Goal: Navigation & Orientation: Understand site structure

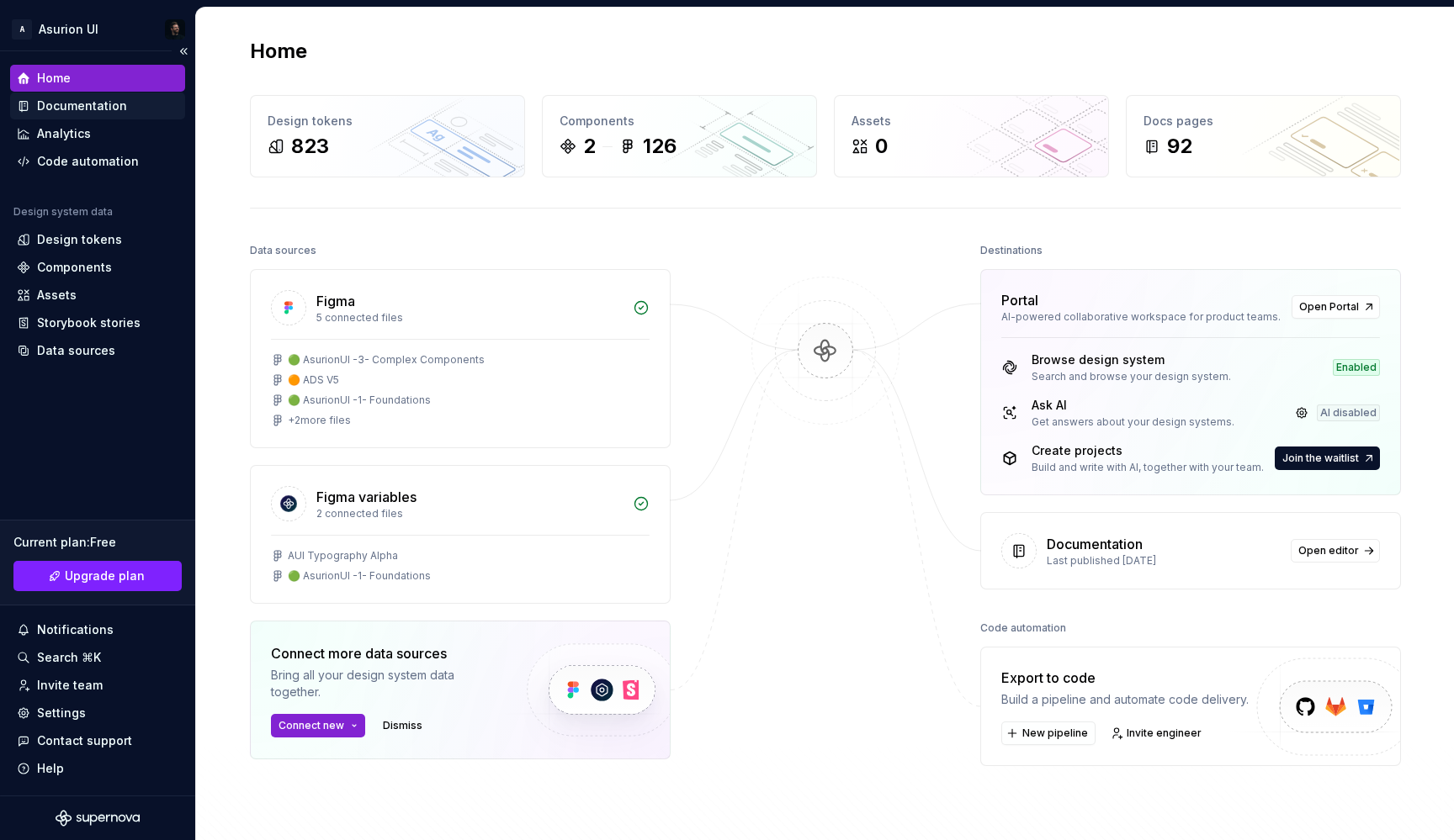
drag, startPoint x: 1173, startPoint y: 166, endPoint x: 60, endPoint y: 105, distance: 1114.7
click at [60, 105] on div "Documentation" at bounding box center [82, 106] width 90 height 17
click at [55, 106] on div "Documentation" at bounding box center [82, 106] width 90 height 17
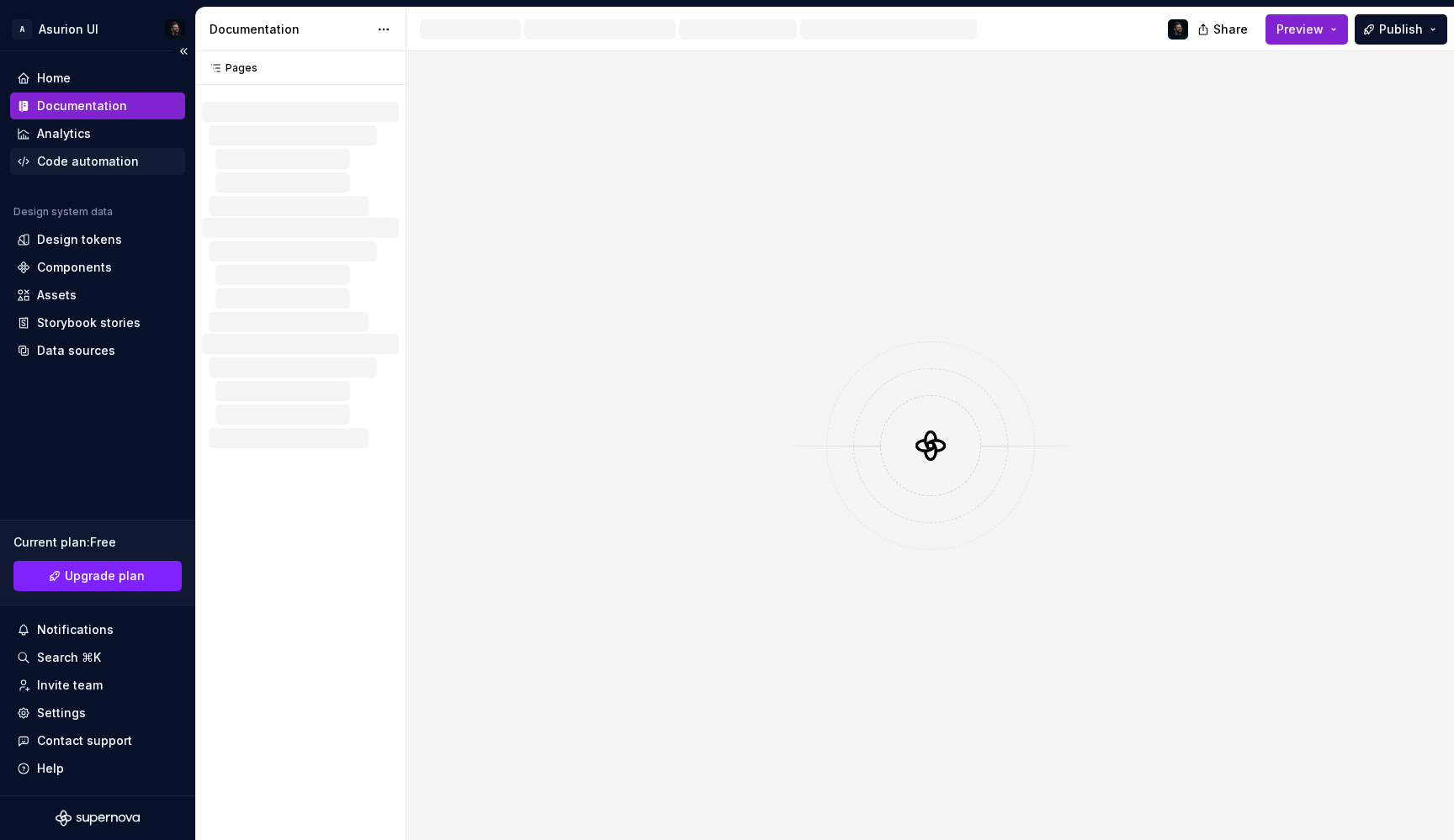
click at [74, 166] on div "Code automation" at bounding box center [88, 161] width 102 height 17
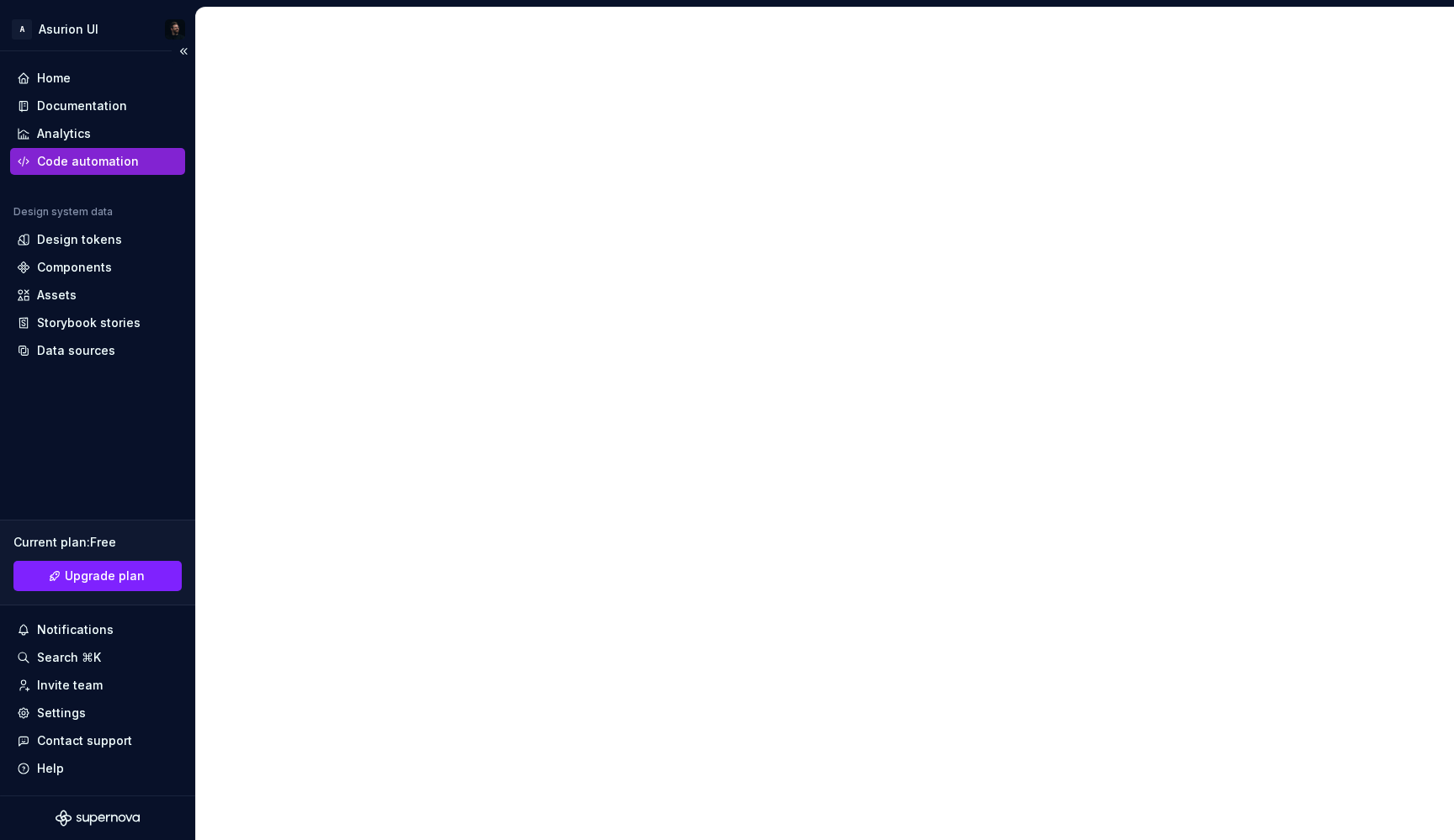
click at [72, 163] on div "Code automation" at bounding box center [88, 161] width 102 height 17
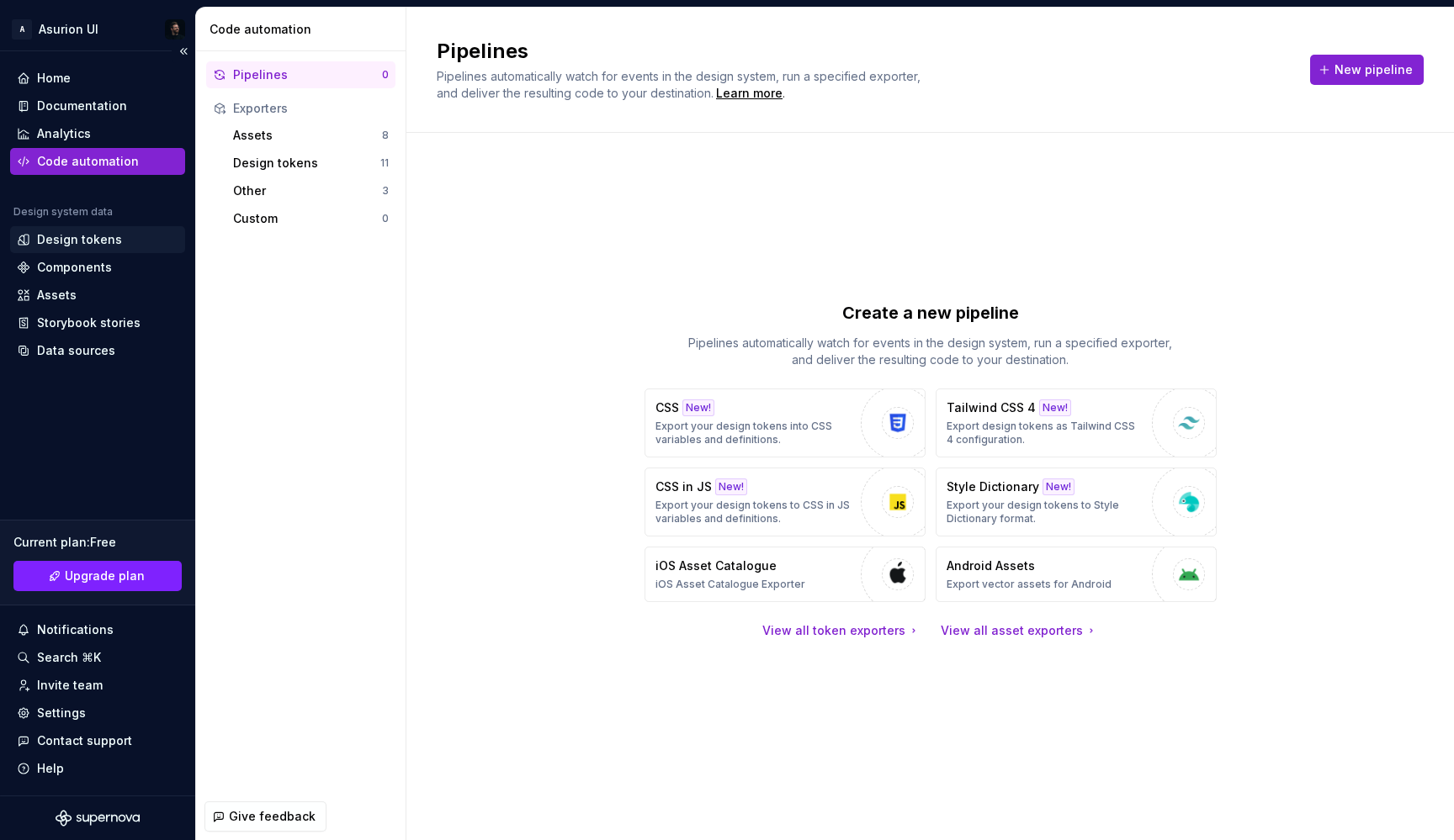
click at [78, 244] on div "Design tokens" at bounding box center [79, 240] width 85 height 17
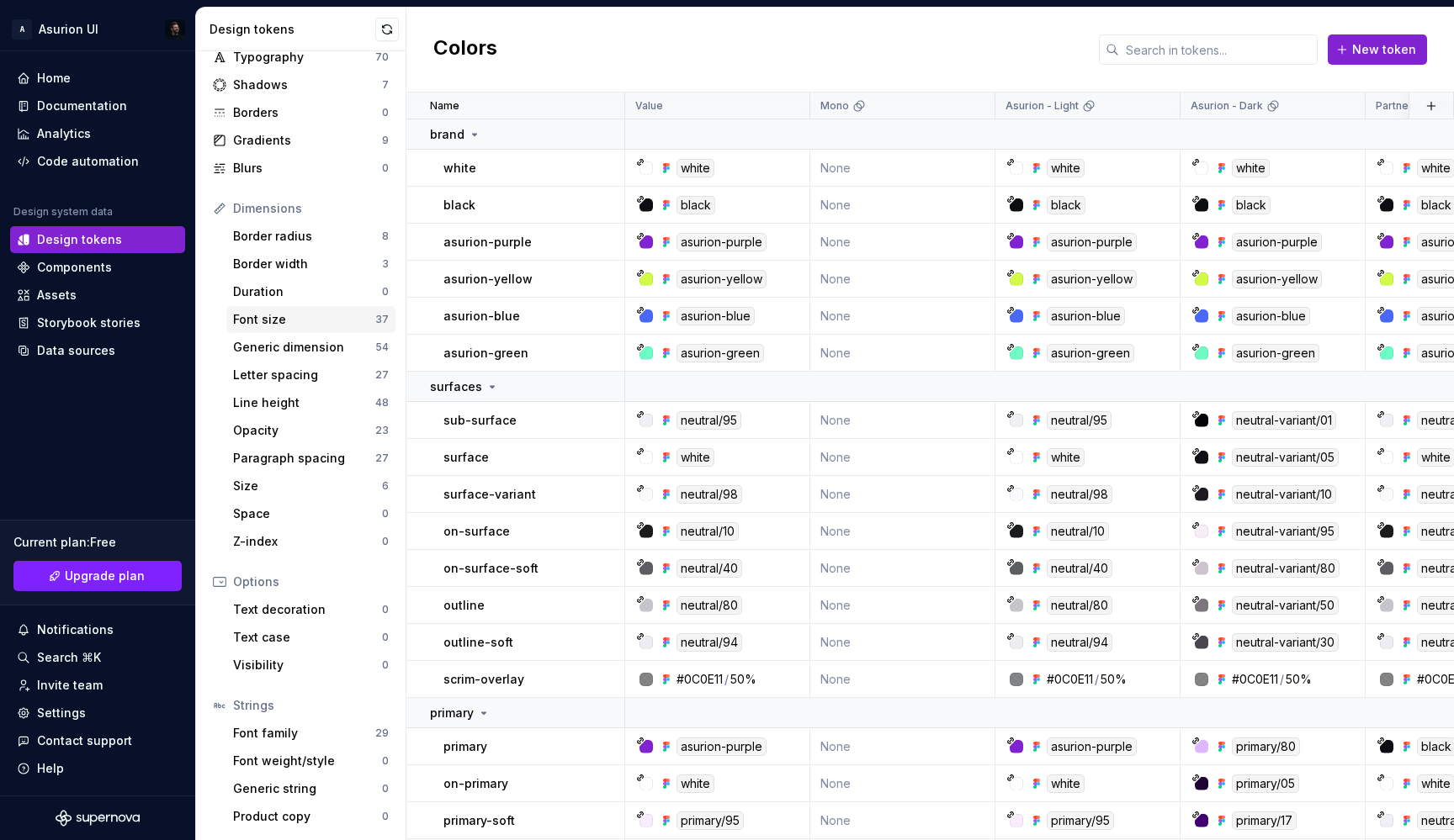
scroll to position [81, 0]
click at [91, 108] on div "Documentation" at bounding box center [82, 106] width 90 height 17
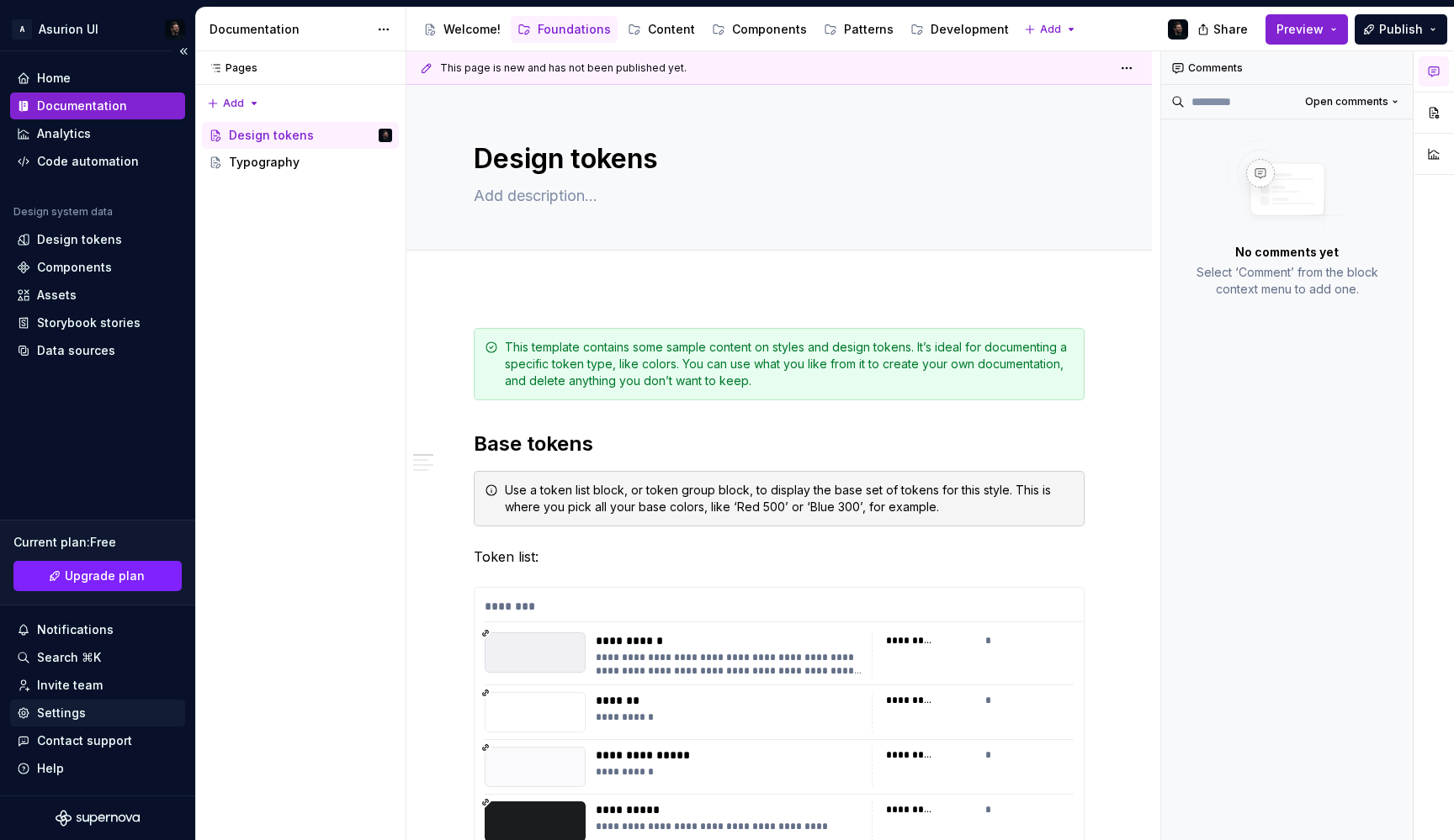
click at [57, 713] on div "Settings" at bounding box center [61, 713] width 49 height 17
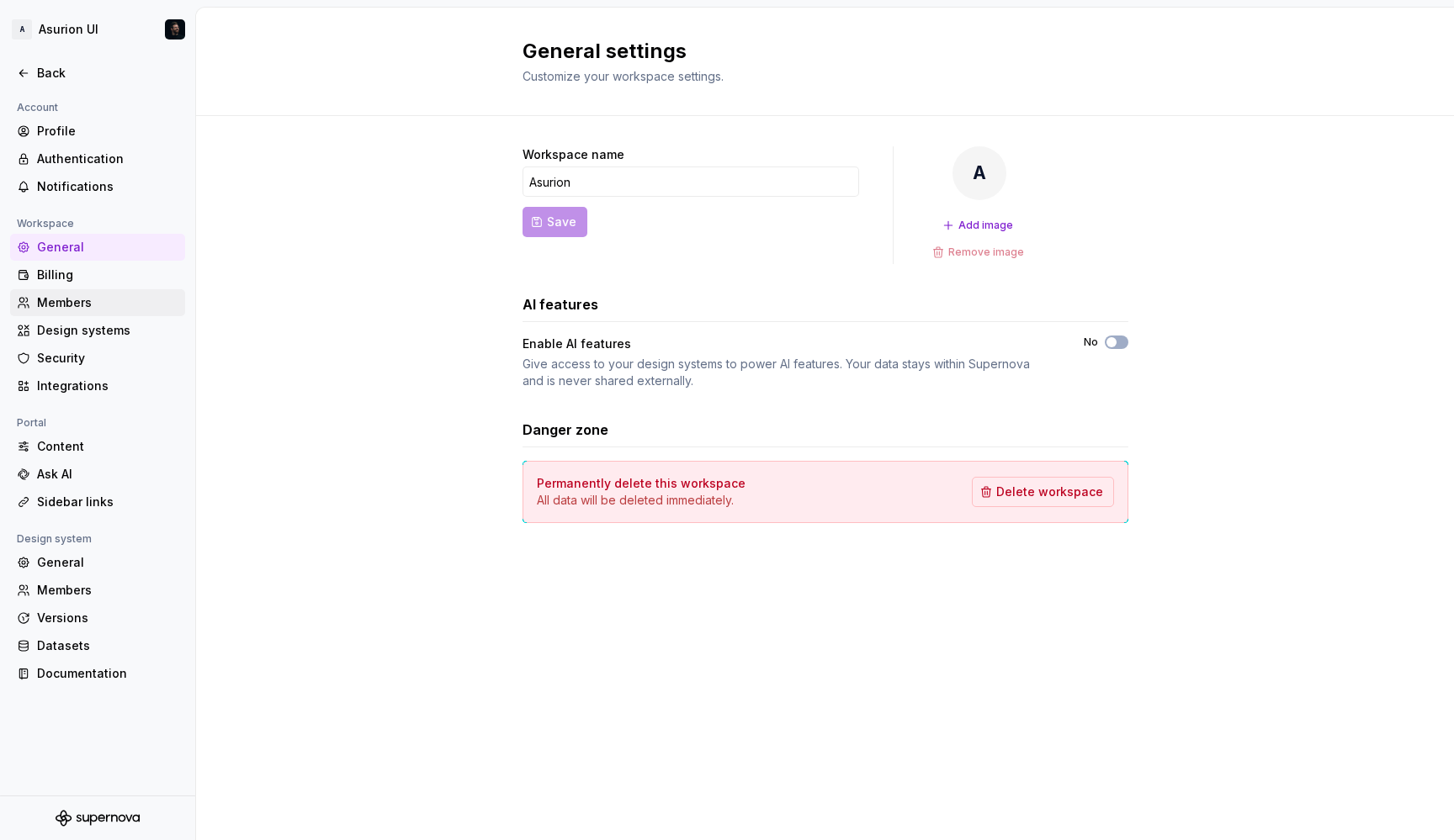
click at [59, 301] on div "Members" at bounding box center [107, 303] width 141 height 17
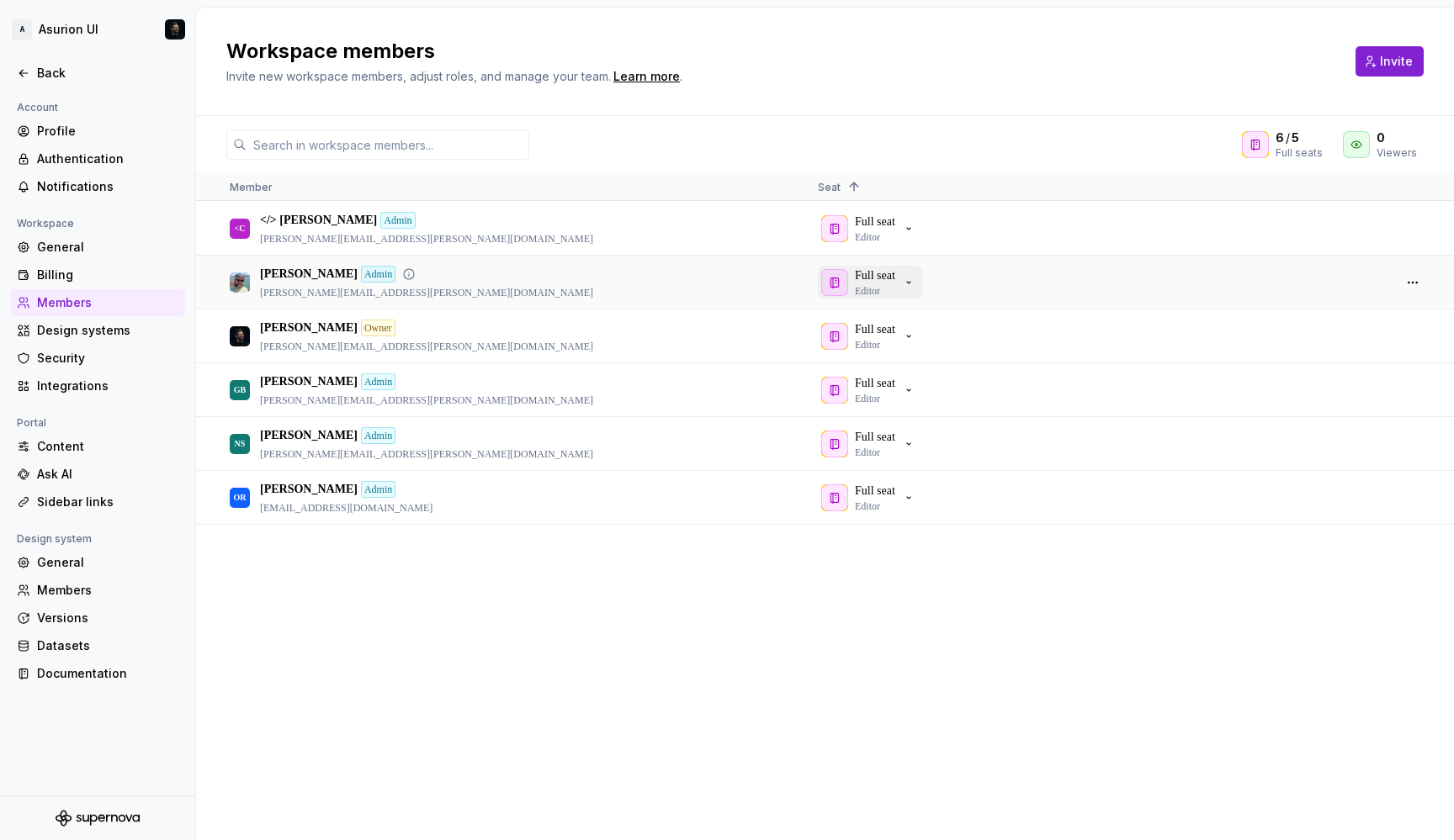
click at [891, 280] on p "Full seat" at bounding box center [874, 276] width 40 height 17
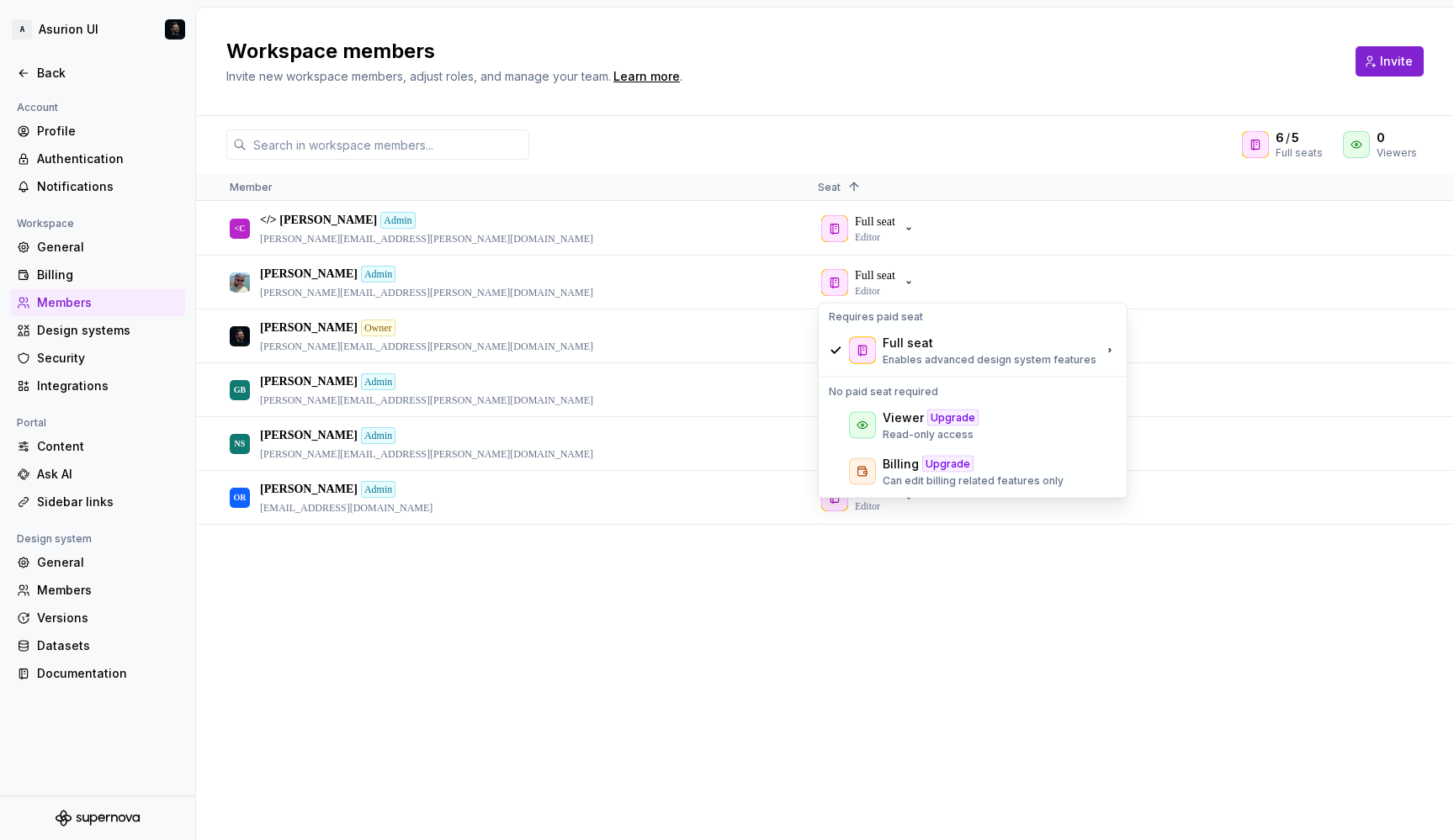
click at [632, 598] on div "<C </> [PERSON_NAME] [PERSON_NAME][EMAIL_ADDRESS][PERSON_NAME][DOMAIN_NAME] Ful…" at bounding box center [824, 520] width 1258 height 637
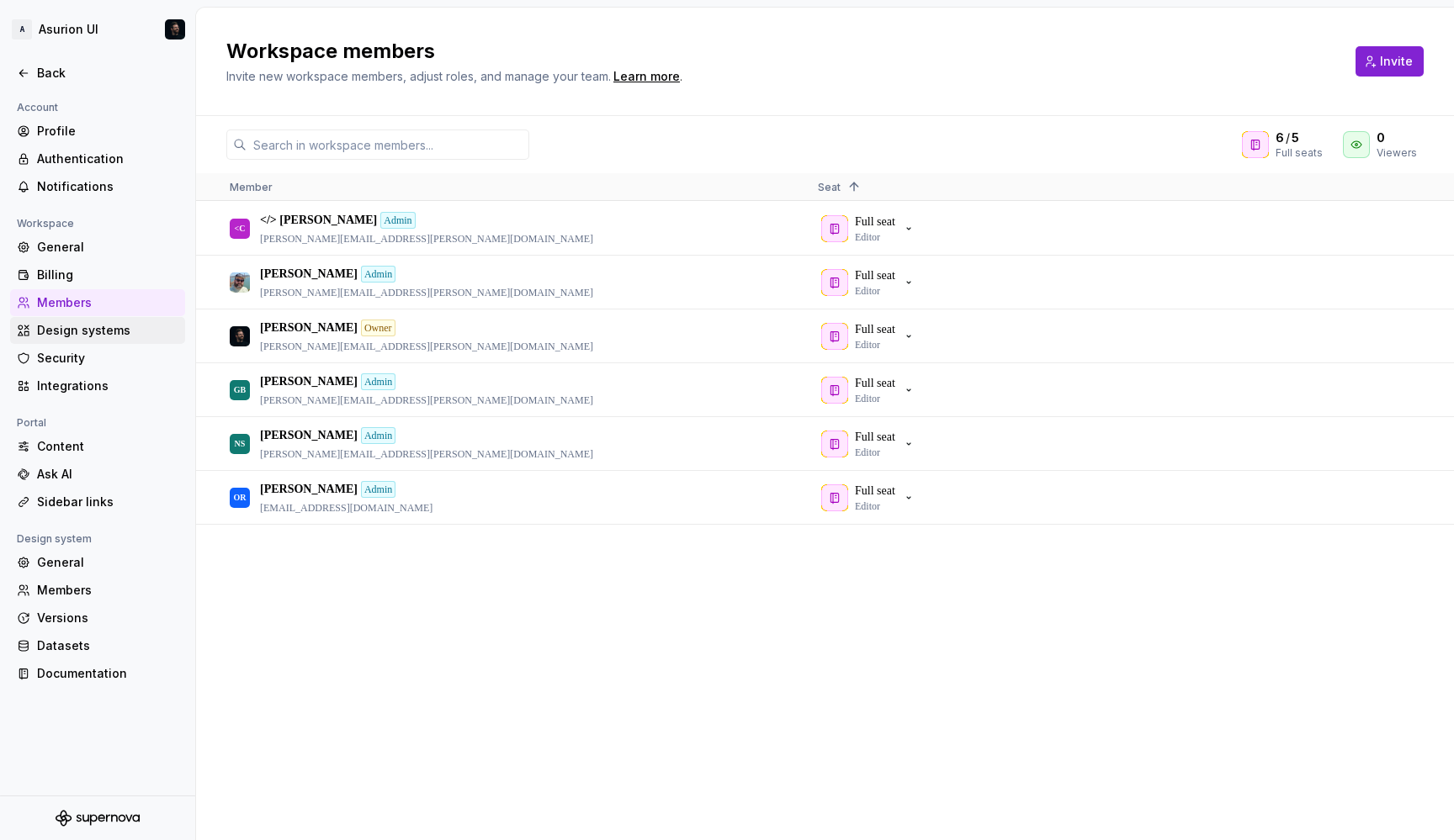
click at [73, 333] on div "Design systems" at bounding box center [107, 330] width 141 height 17
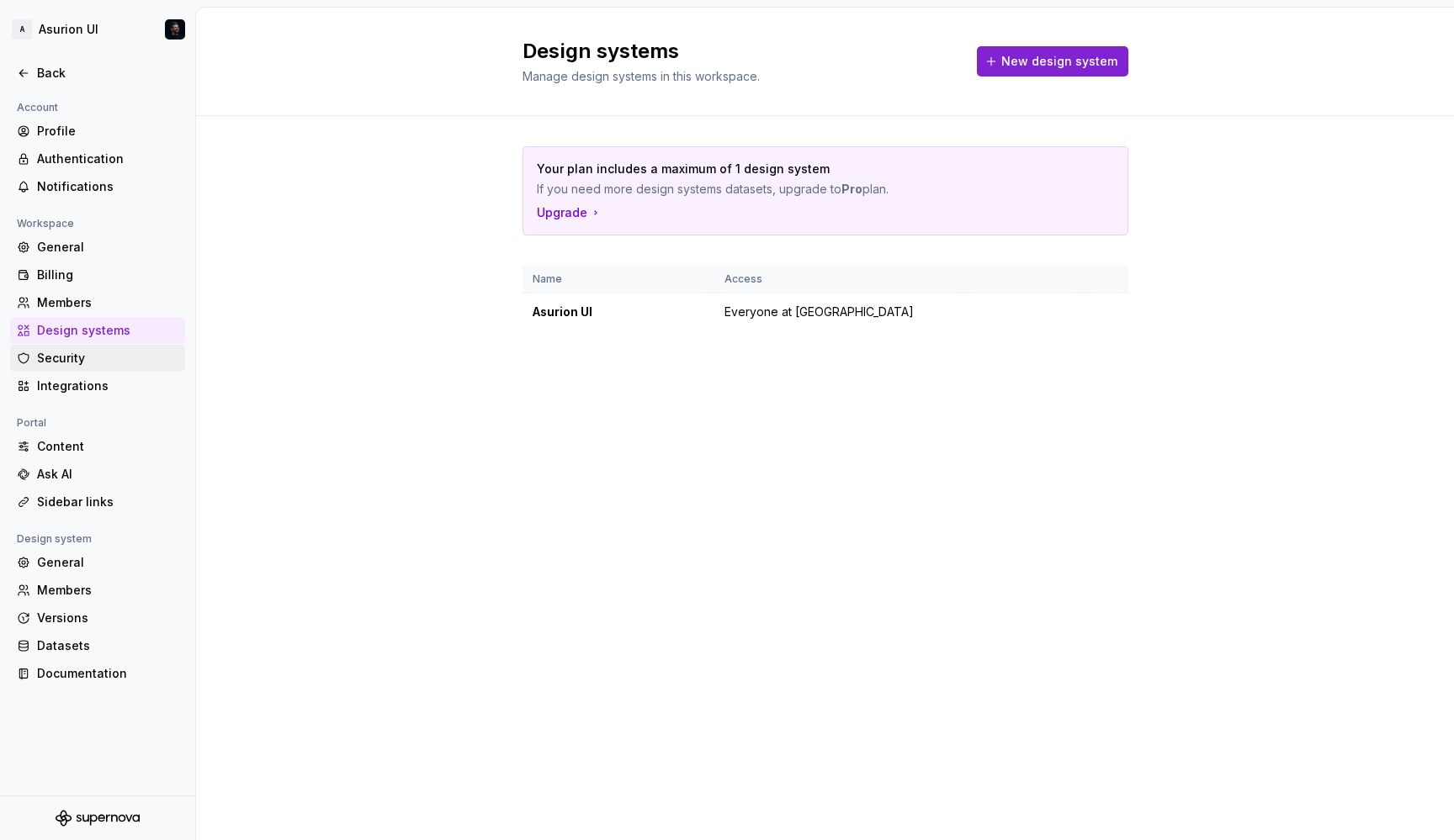
click at [66, 360] on div "Security" at bounding box center [107, 358] width 141 height 17
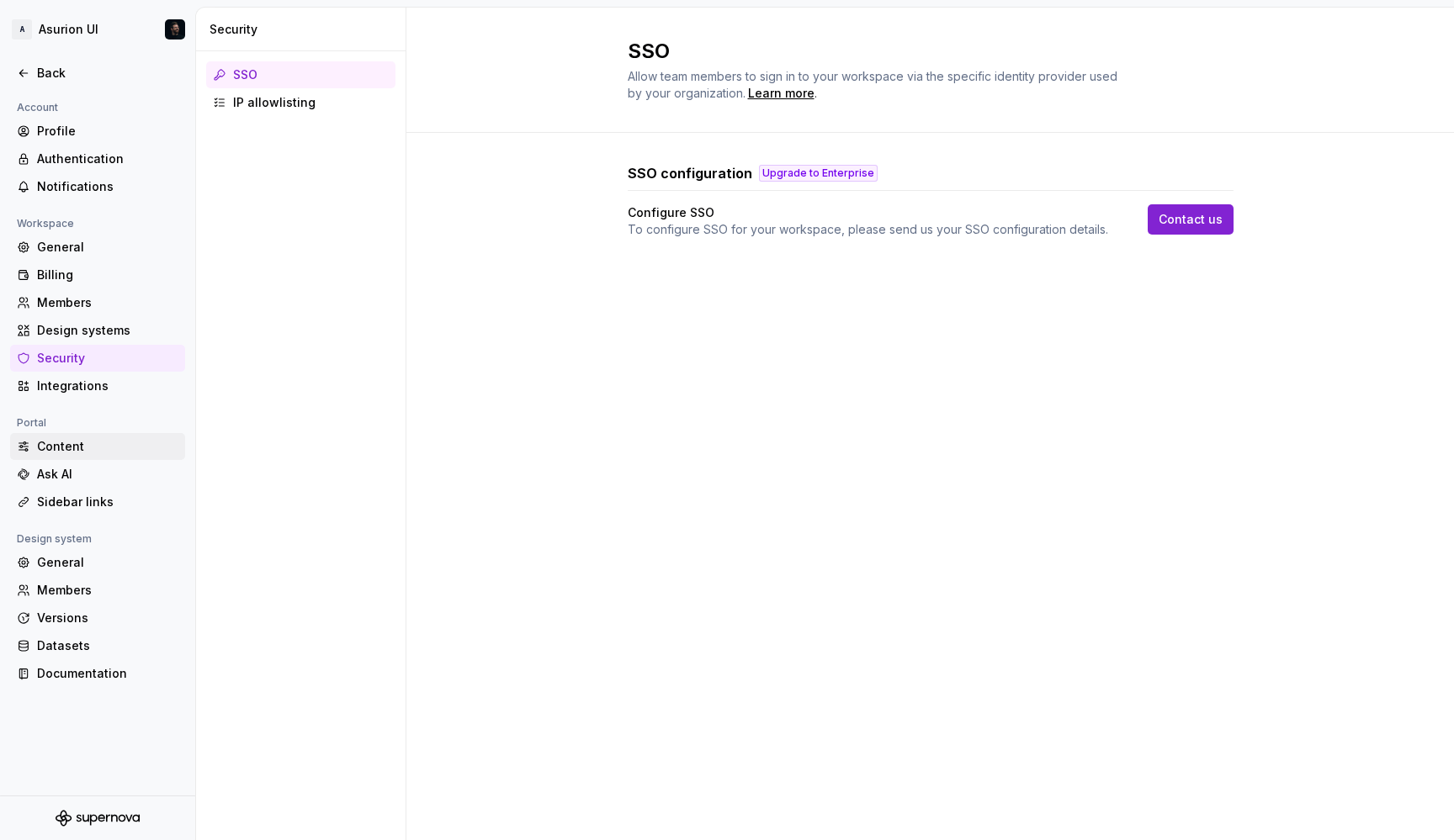
click at [59, 446] on div "Content" at bounding box center [107, 446] width 141 height 17
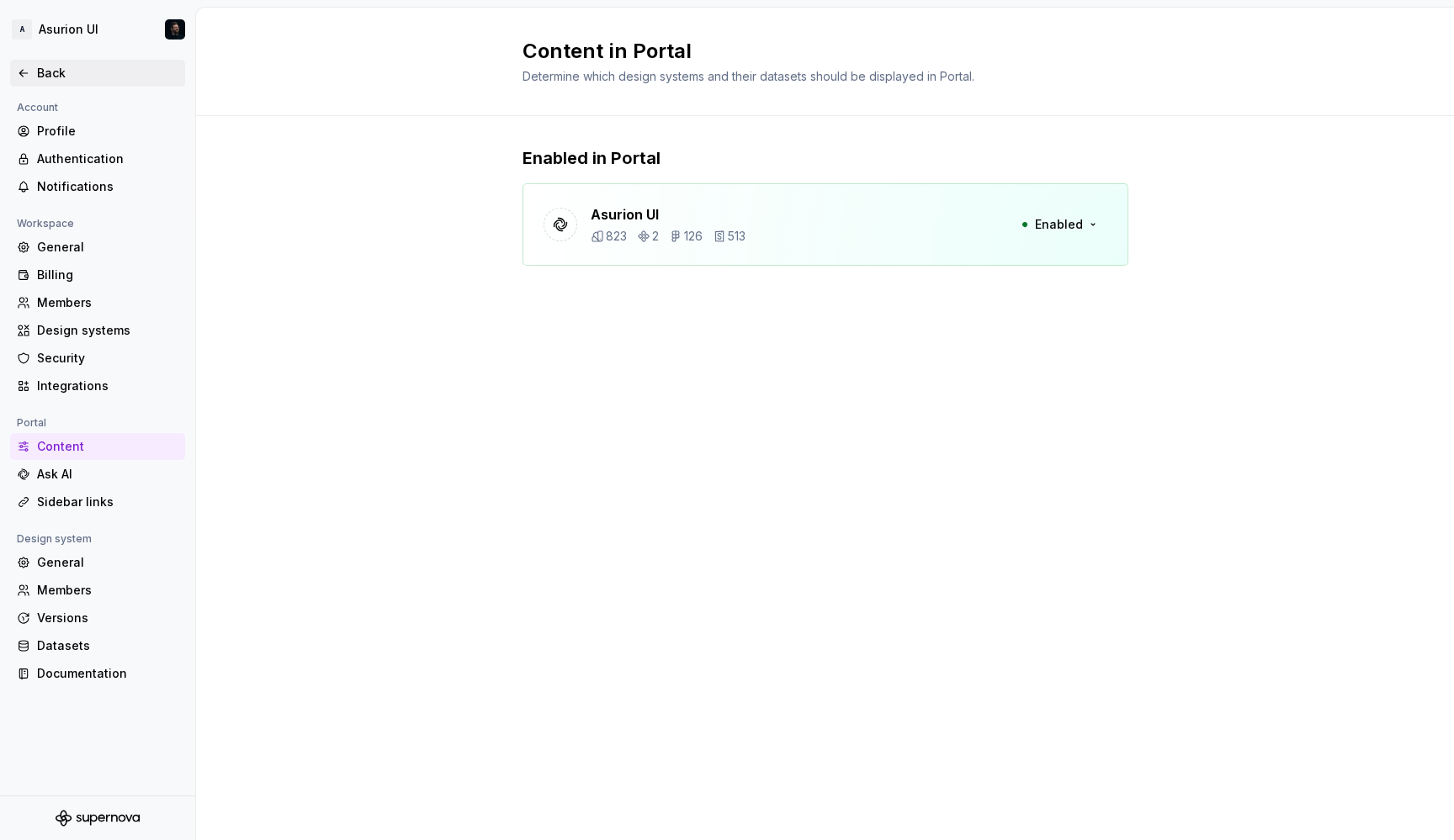
click at [53, 77] on div "Back" at bounding box center [107, 73] width 141 height 17
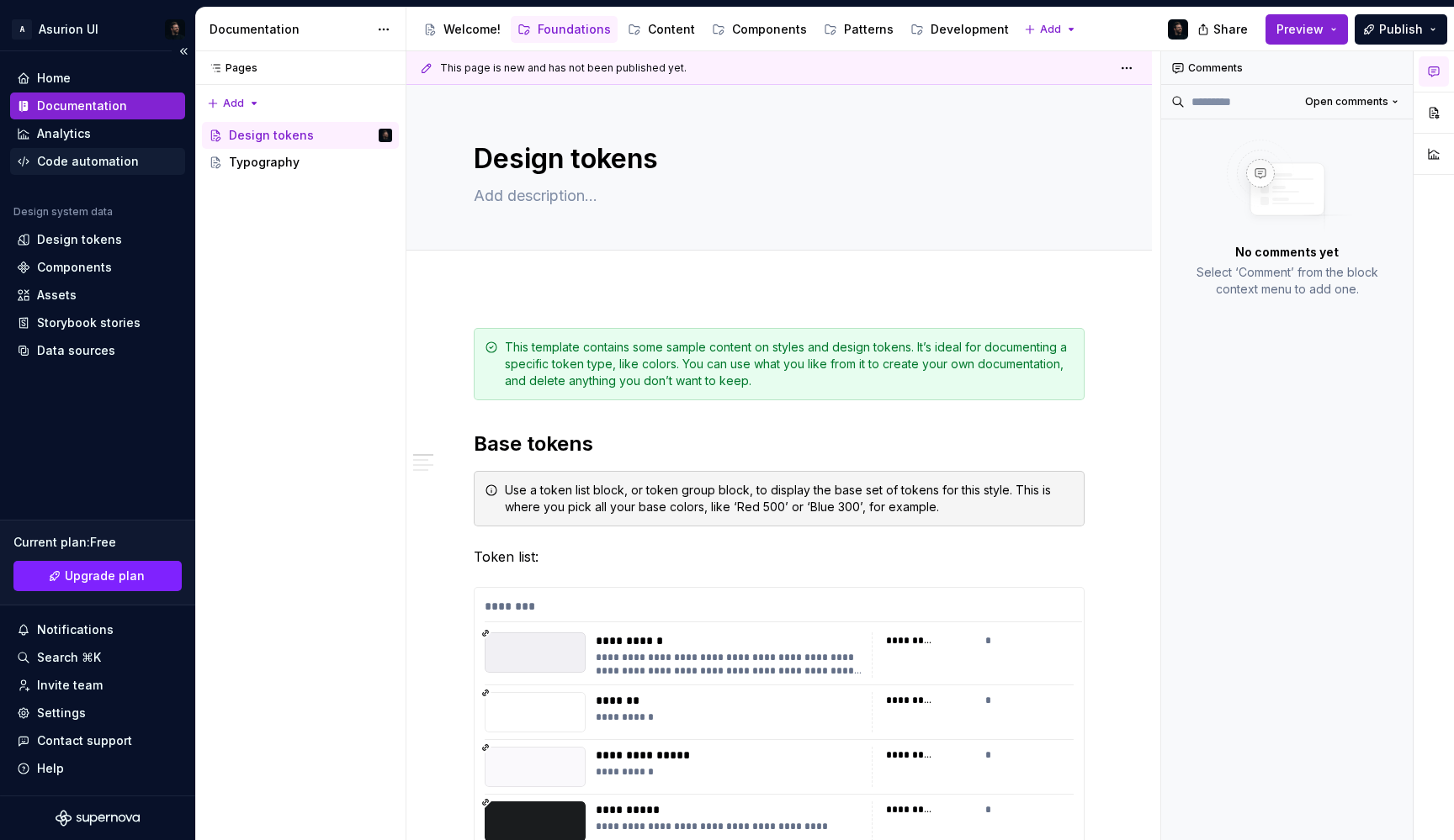
type textarea "*"
click at [82, 162] on div "Code automation" at bounding box center [88, 161] width 102 height 17
